Goal: Contribute content

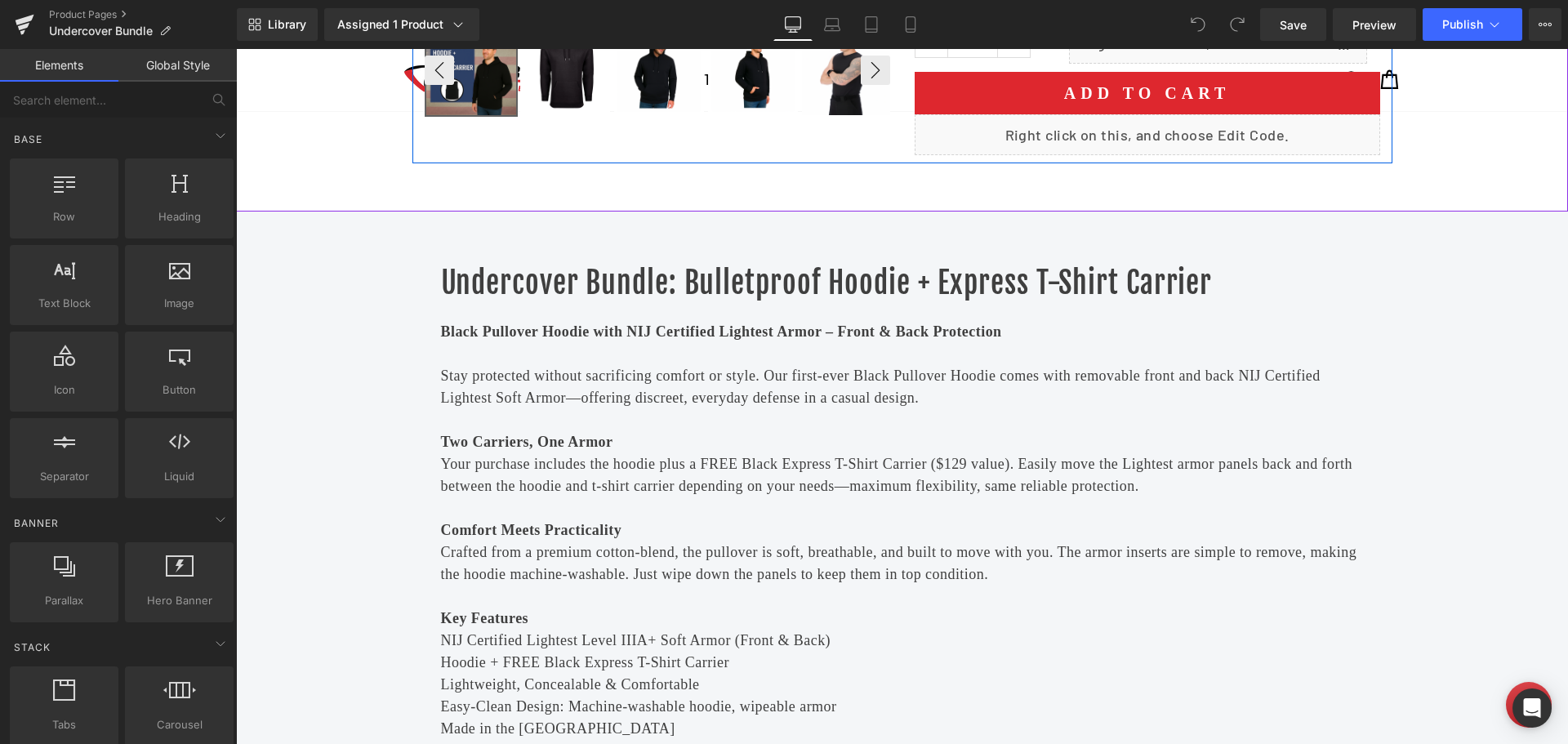
scroll to position [571, 0]
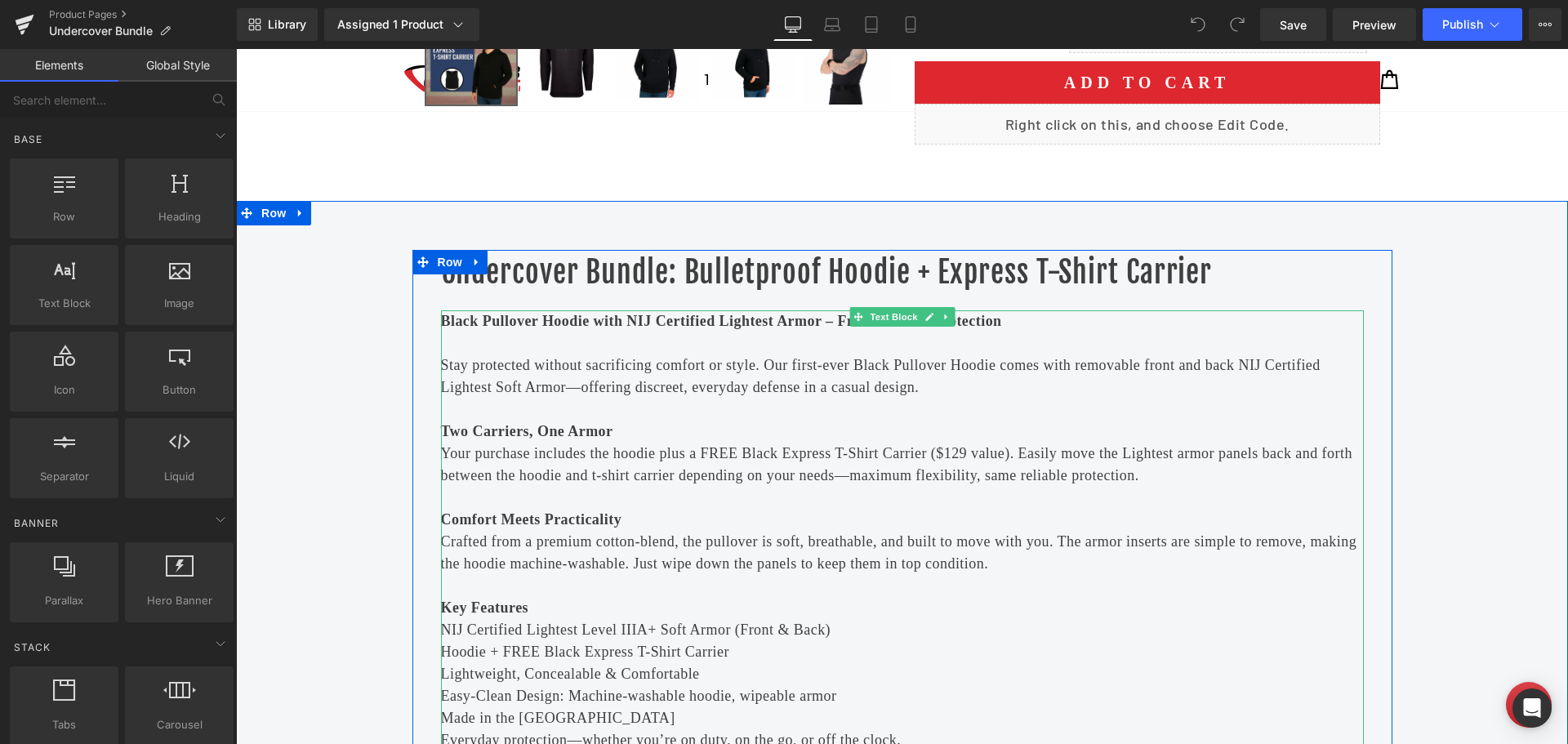
click at [748, 324] on strong "Black Pullover Hoodie with NIJ Certified Lightest Armor – Front & Back Protecti…" at bounding box center [721, 321] width 561 height 16
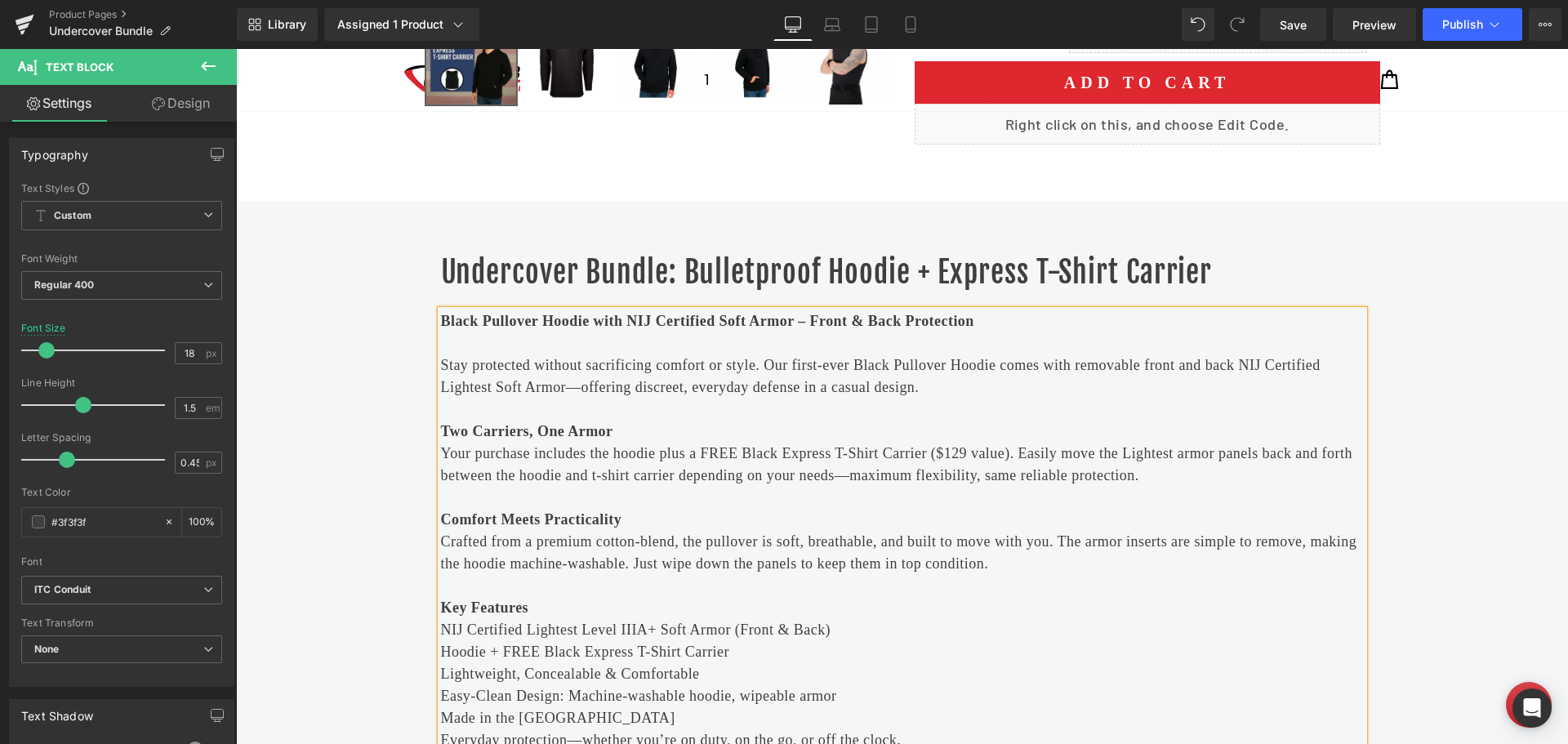
click at [452, 392] on p "Stay protected without sacrificing comfort or style. Our first-ever Black Pullo…" at bounding box center [902, 376] width 923 height 44
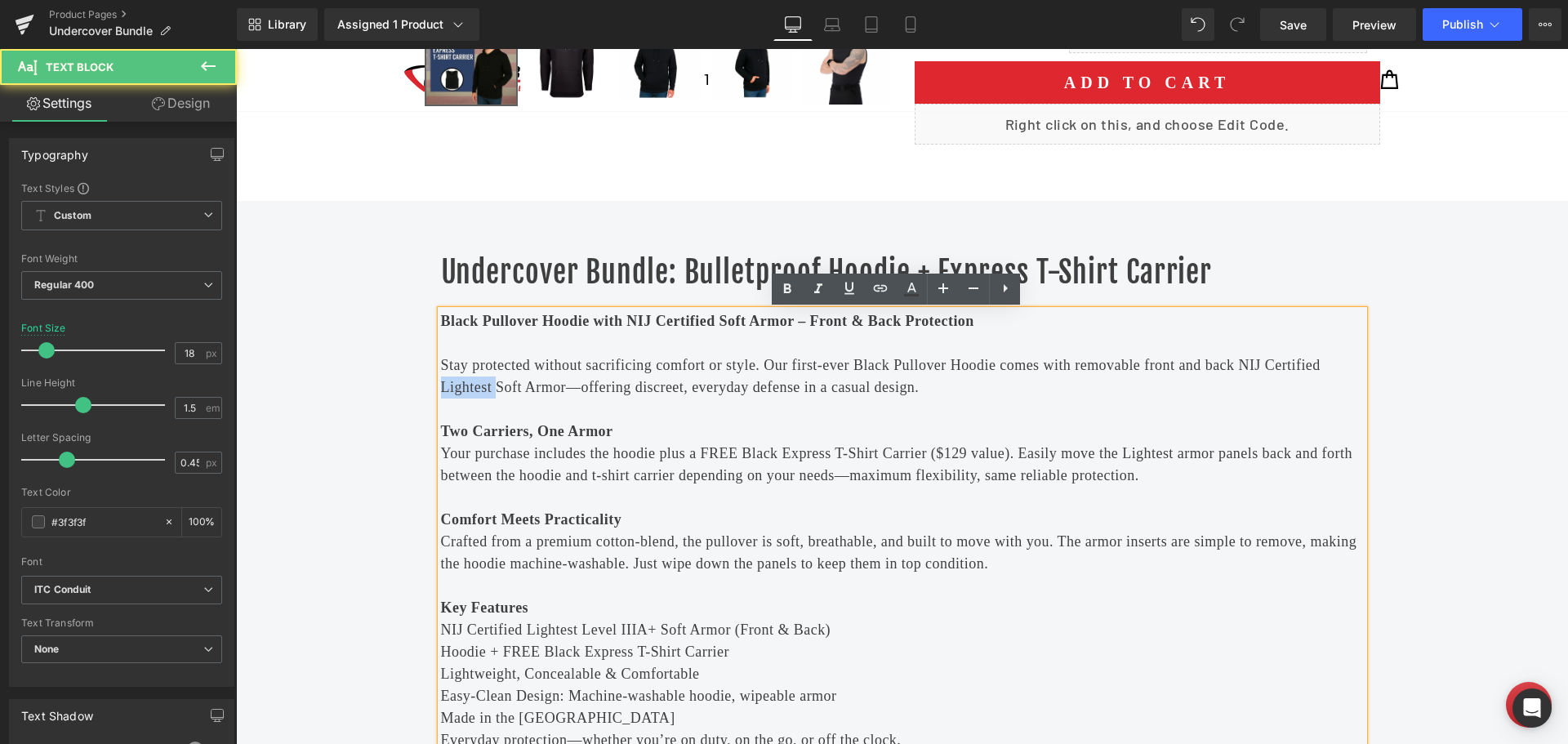
click at [452, 392] on p "Stay protected without sacrificing comfort or style. Our first-ever Black Pullo…" at bounding box center [902, 376] width 923 height 44
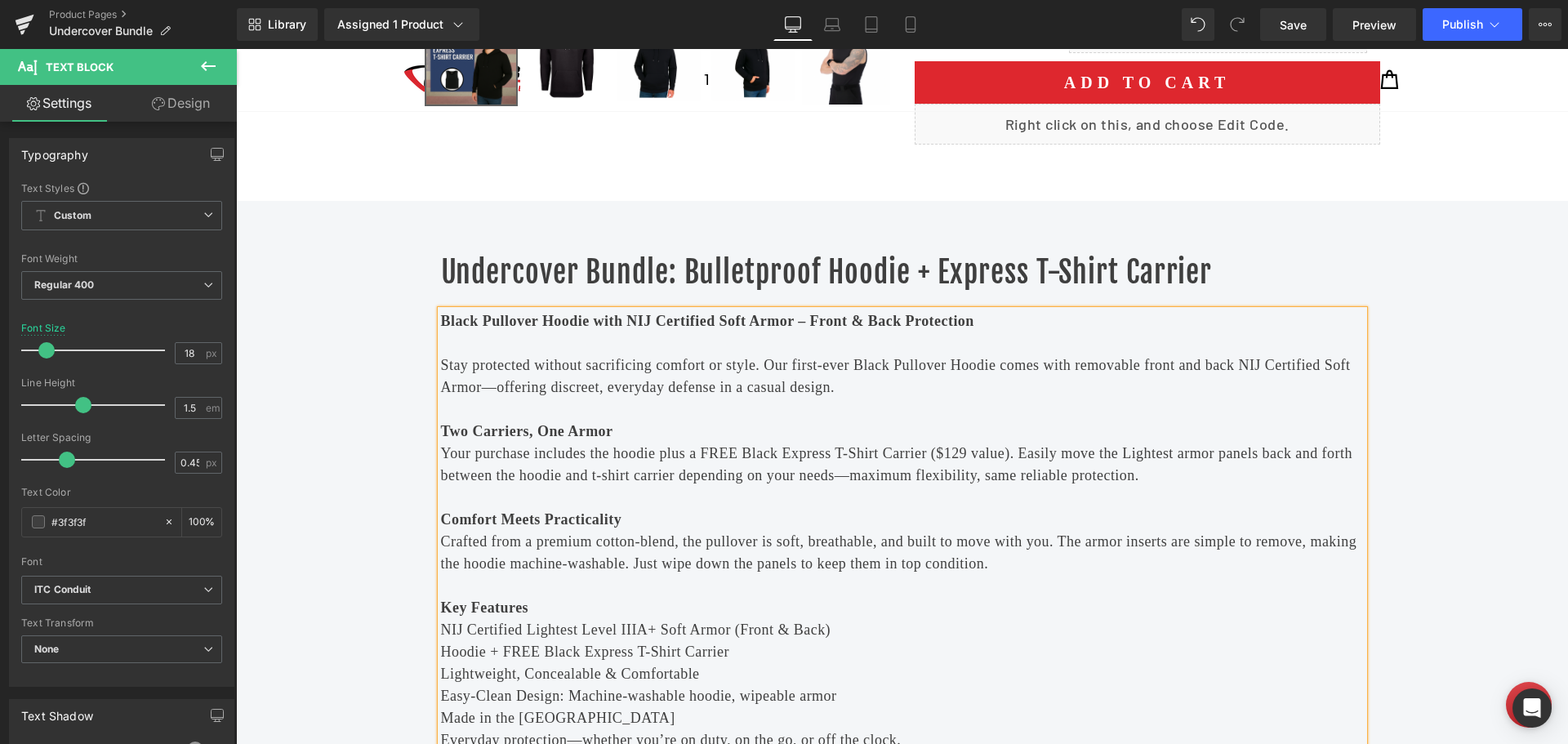
click at [582, 446] on span "Your purchase includes the hoodie plus a FREE Black Express T-Shirt Carrier ($1…" at bounding box center [896, 465] width 912 height 39
click at [539, 637] on span "NIJ Certified Lightest Level IIIA+ Soft Armor (Front & Back)" at bounding box center [636, 630] width 391 height 16
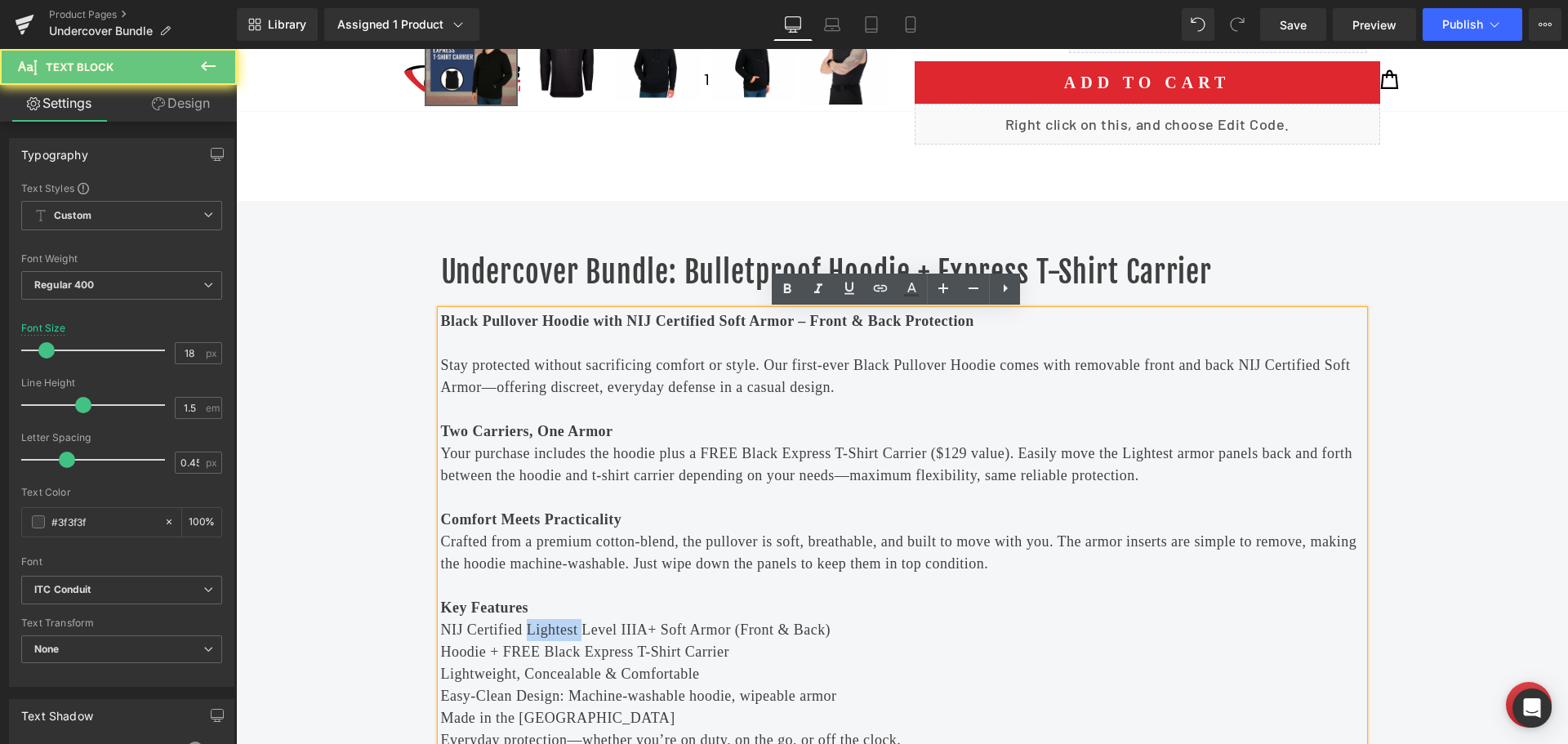
click at [539, 637] on span "NIJ Certified Lightest Level IIIA+ Soft Armor (Front & Back)" at bounding box center [636, 630] width 391 height 16
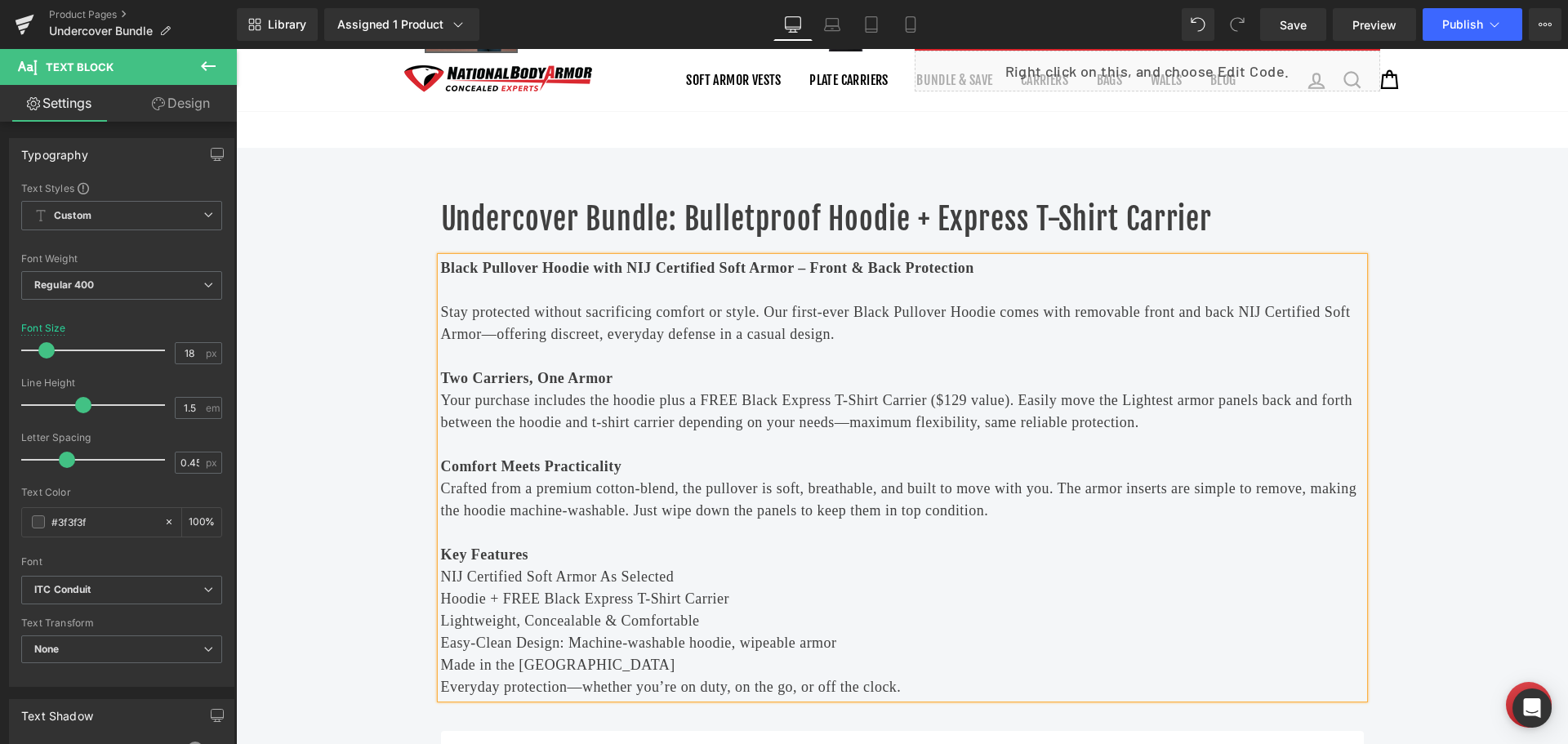
scroll to position [653, 0]
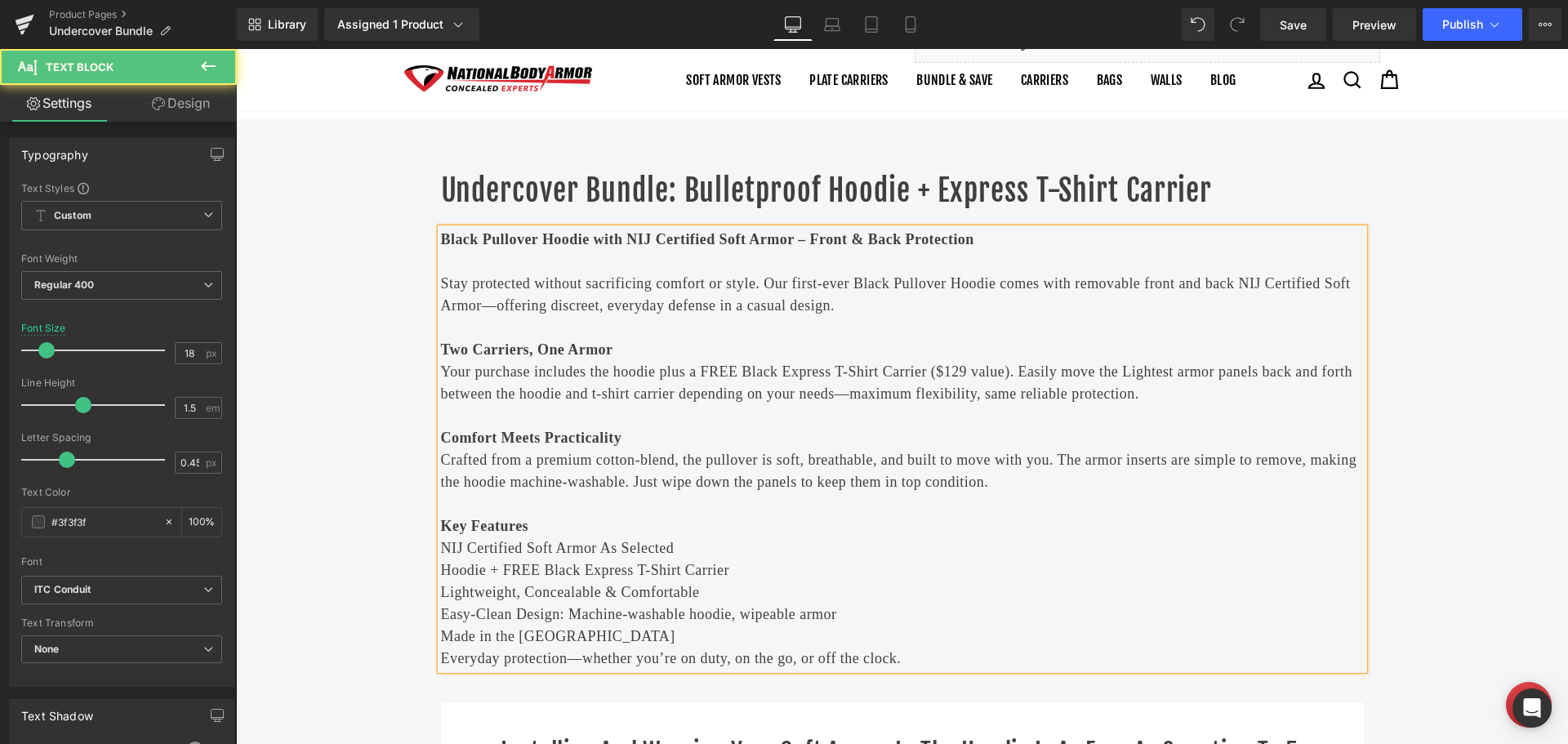
click at [712, 388] on span "Your purchase includes the hoodie plus a FREE Black Express T-Shirt Carrier ($1…" at bounding box center [896, 383] width 912 height 39
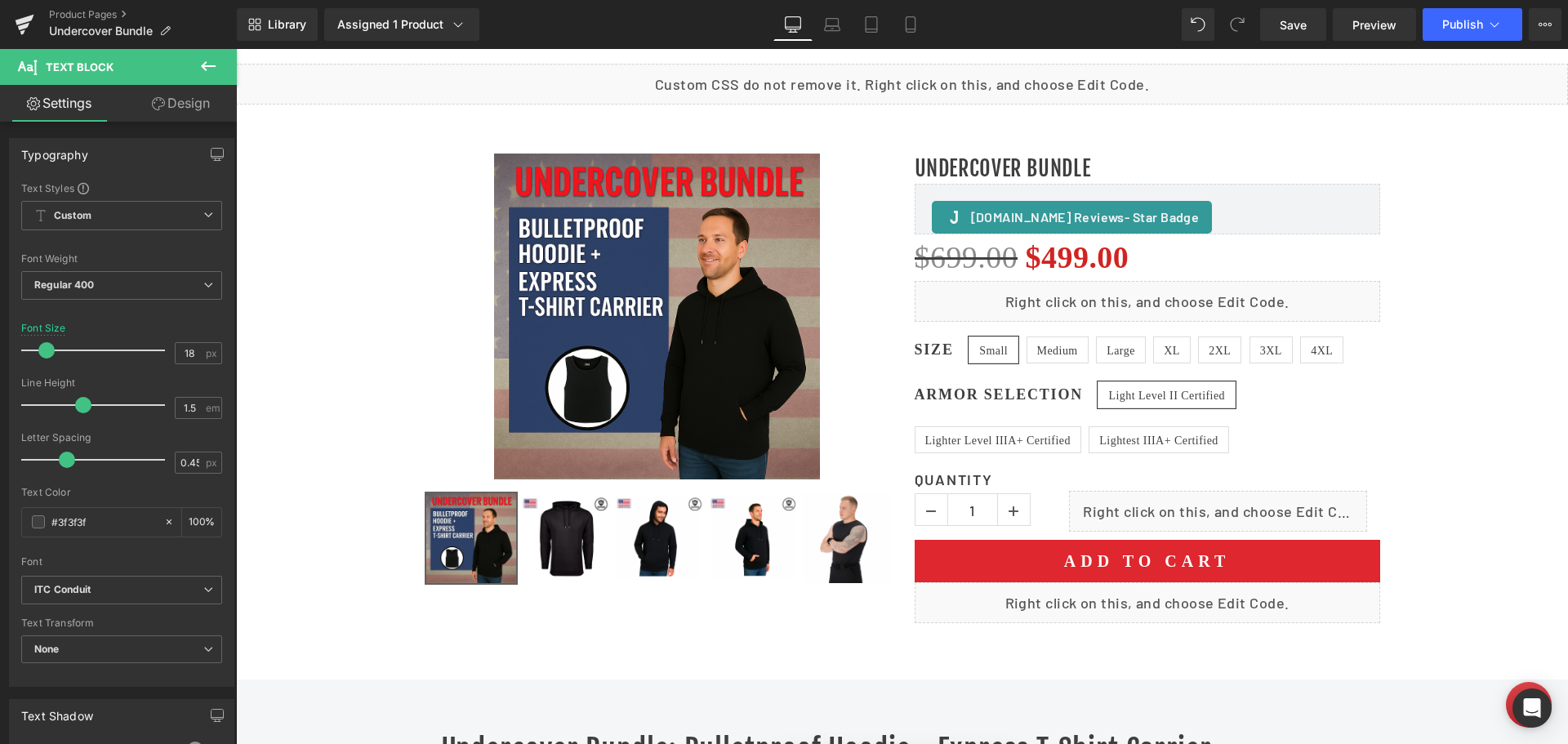
scroll to position [629, 0]
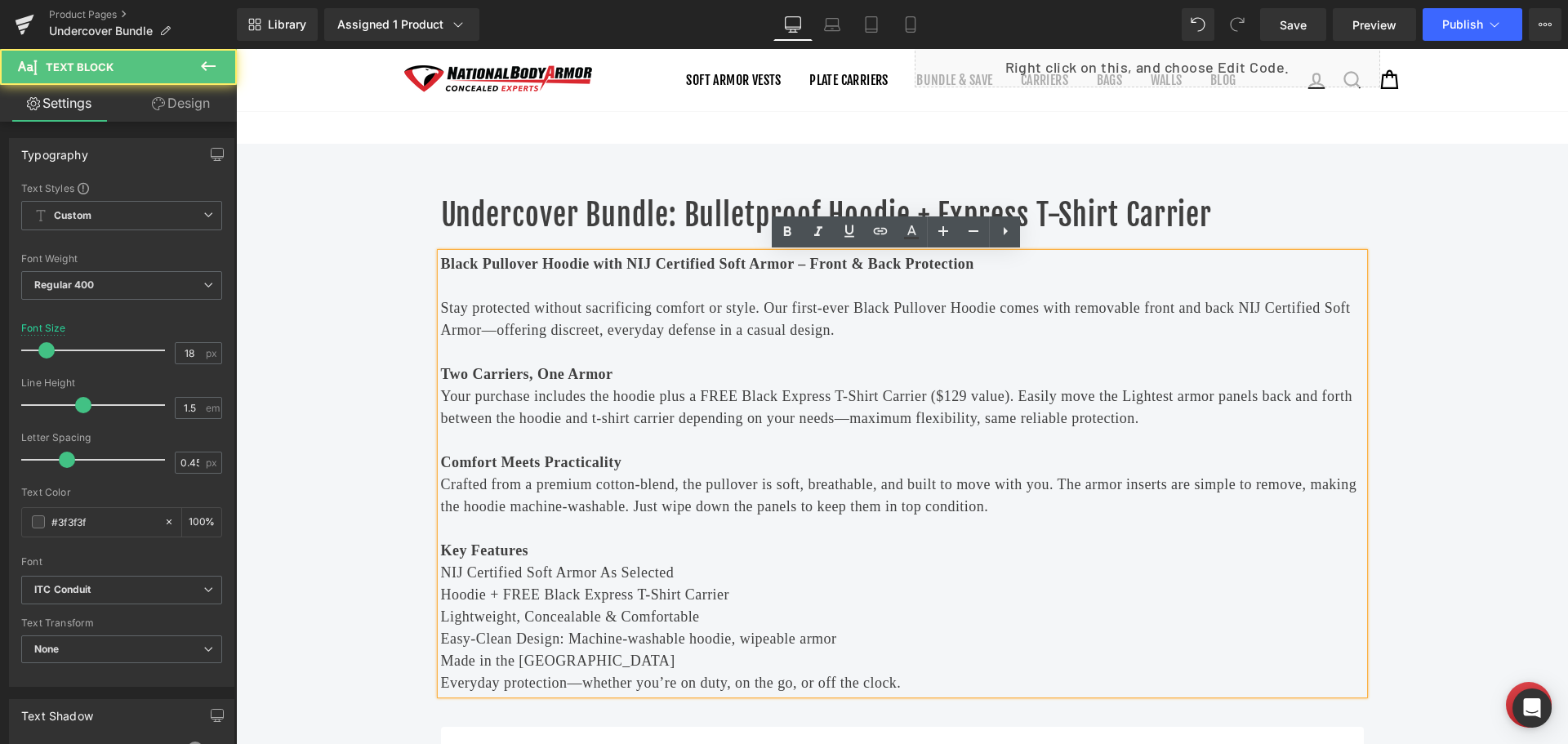
click at [1124, 397] on span "Your purchase includes the hoodie plus a FREE Black Express T-Shirt Carrier ($1…" at bounding box center [896, 407] width 912 height 39
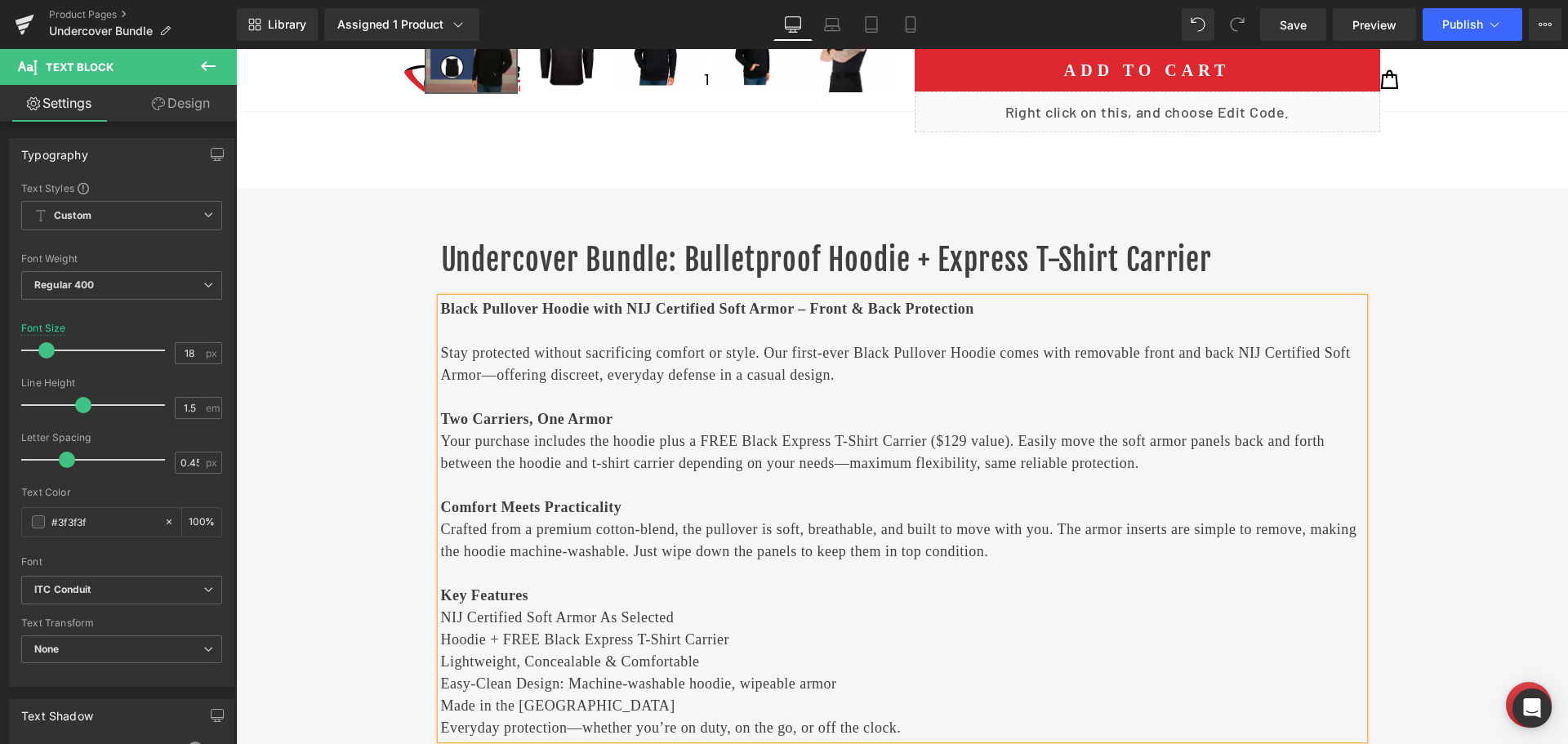
scroll to position [319, 0]
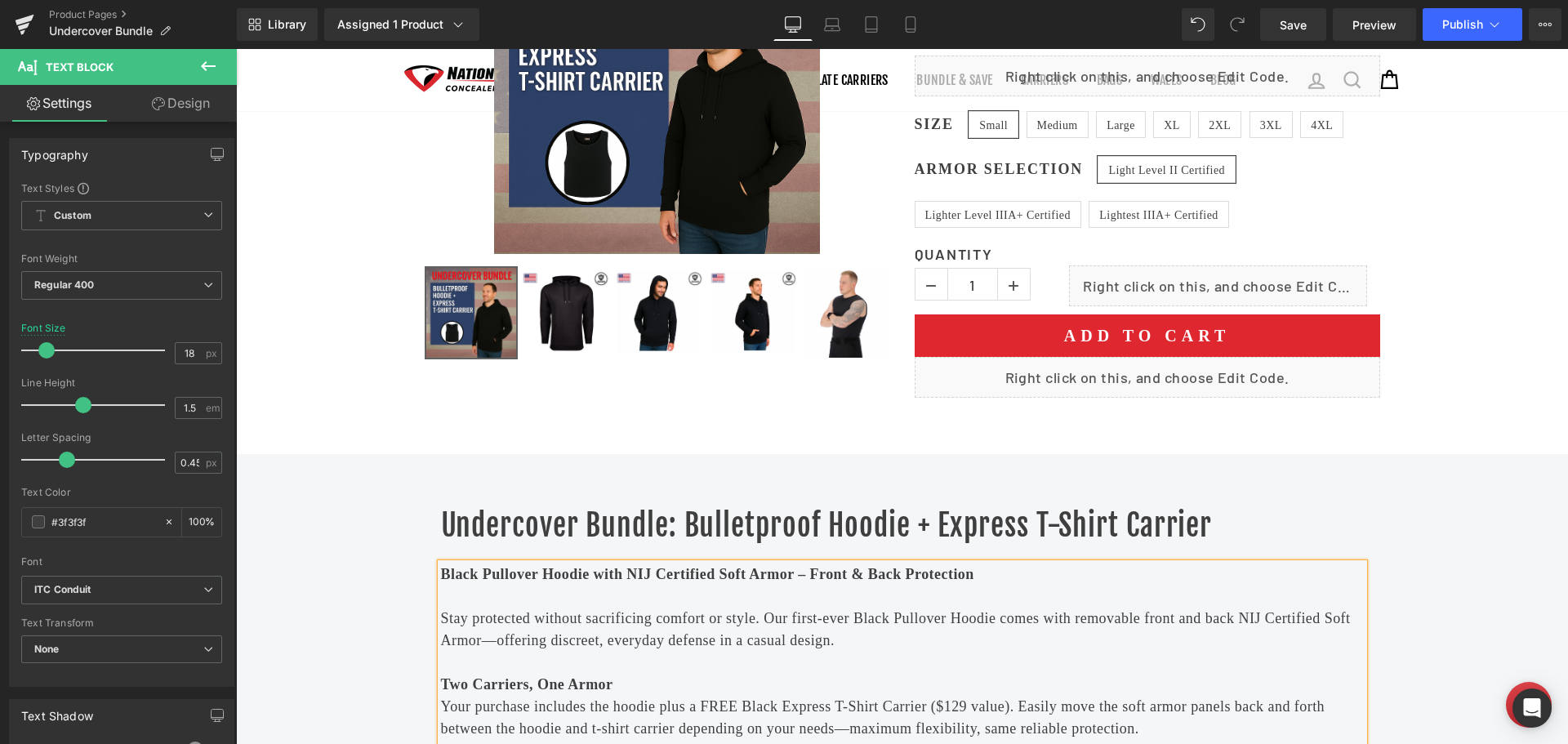
click at [1082, 635] on p "Stay protected without sacrificing comfort or style. Our first-ever Black Pullo…" at bounding box center [902, 630] width 923 height 44
click at [1291, 31] on span "Save" at bounding box center [1294, 24] width 27 height 17
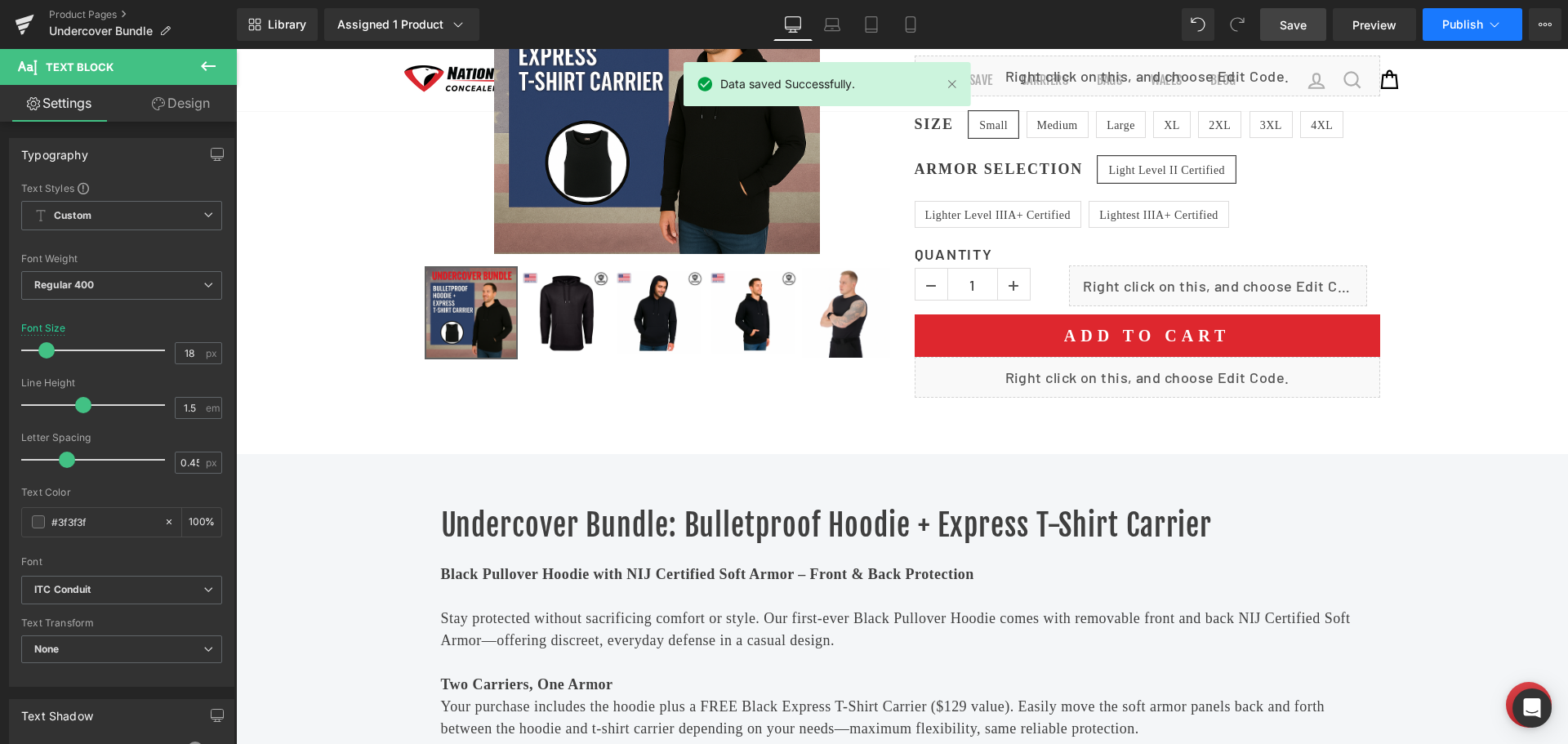
click at [1463, 30] on span "Publish" at bounding box center [1463, 24] width 41 height 13
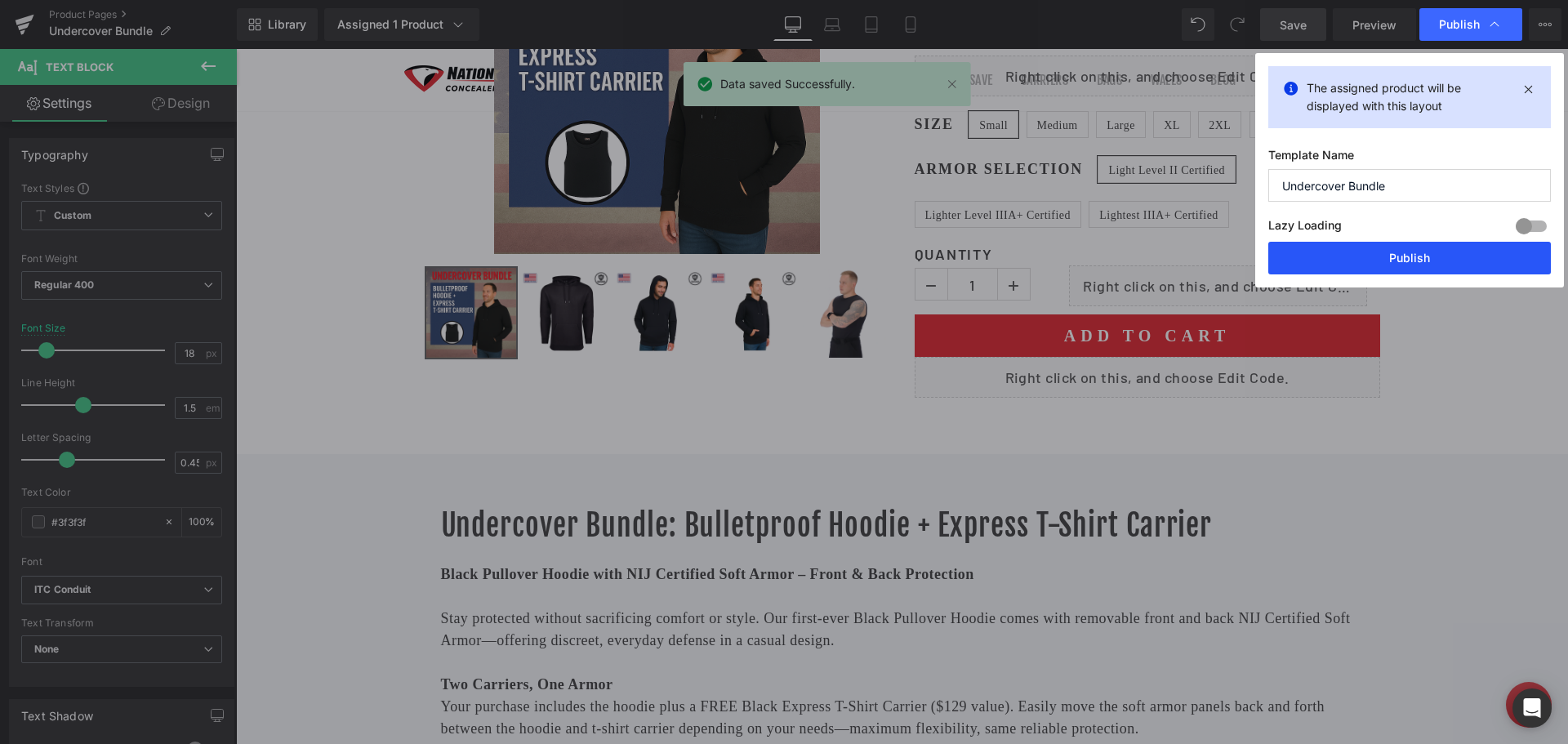
click at [1405, 254] on button "Publish" at bounding box center [1410, 258] width 283 height 33
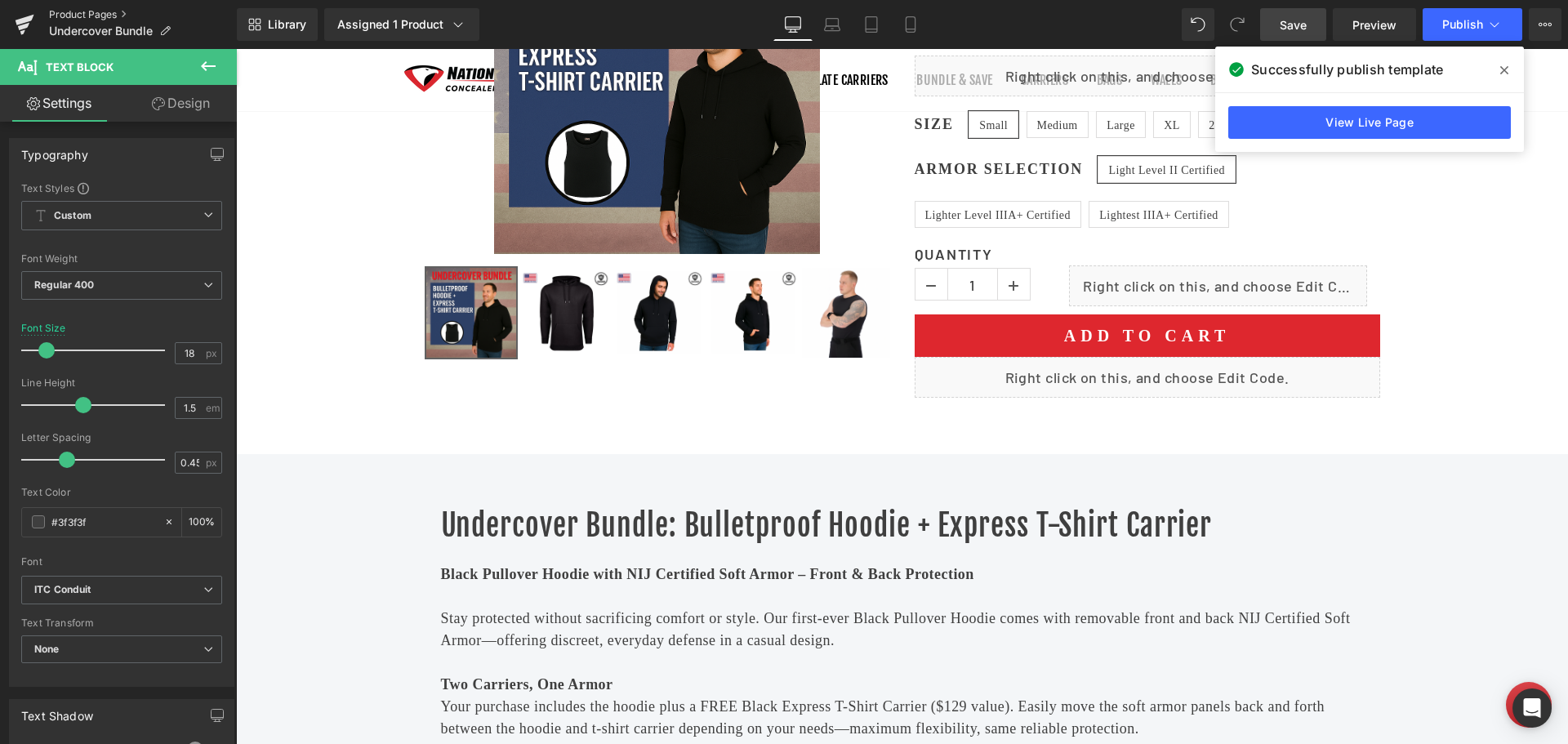
click at [77, 13] on link "Product Pages" at bounding box center [142, 15] width 188 height 13
